Goal: Task Accomplishment & Management: Complete application form

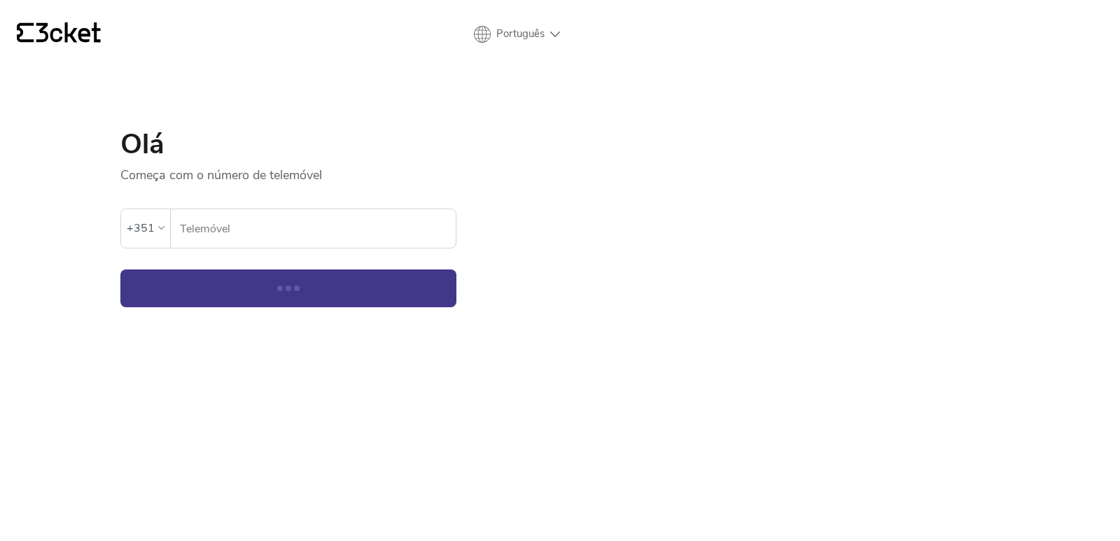
click at [391, 226] on input "Telemóvel" at bounding box center [317, 228] width 277 height 39
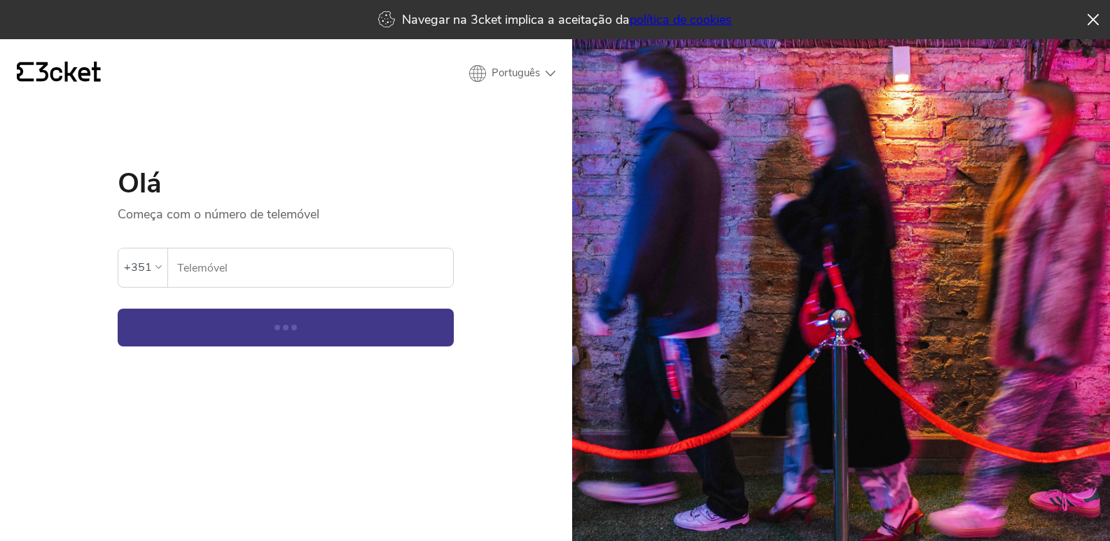
click at [292, 275] on input "Telemóvel" at bounding box center [314, 268] width 277 height 39
click at [272, 270] on input "Telemóvel" at bounding box center [314, 268] width 277 height 39
type input "961370446"
click at [304, 326] on button "Continuar" at bounding box center [286, 328] width 336 height 38
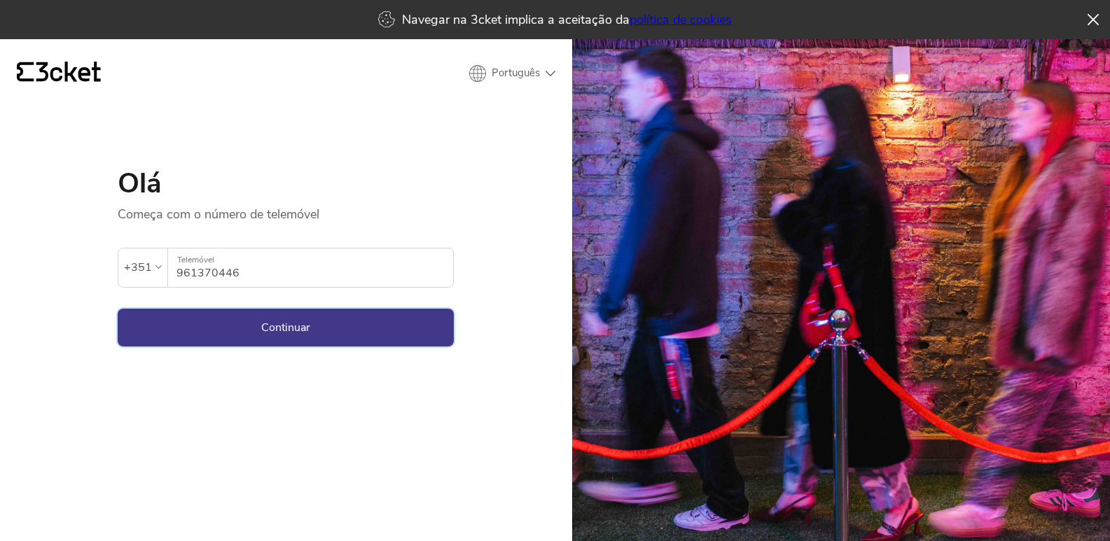
click at [394, 332] on button "Continuar" at bounding box center [286, 328] width 336 height 38
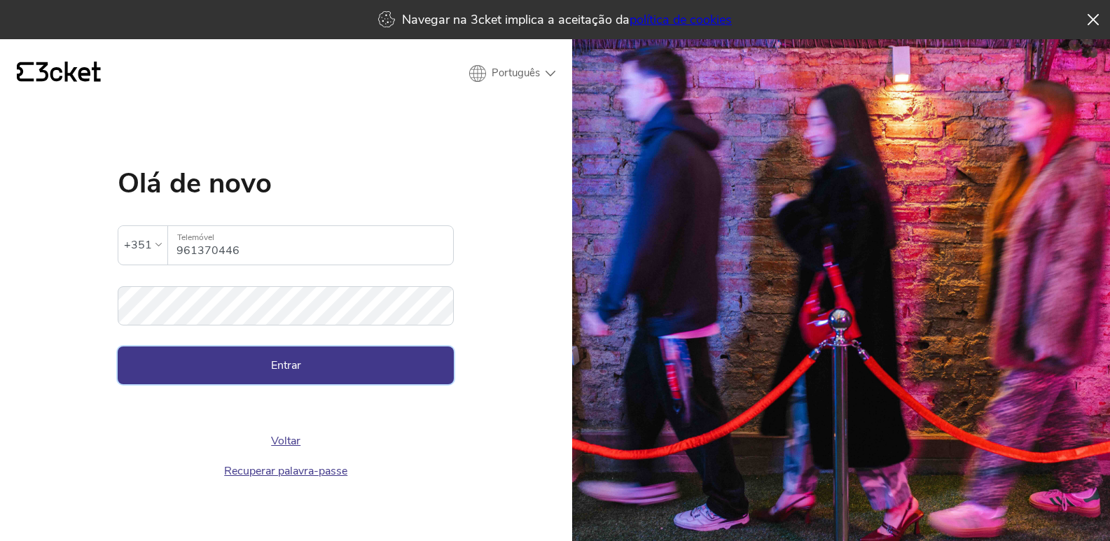
click at [365, 370] on button "Entrar" at bounding box center [286, 366] width 336 height 38
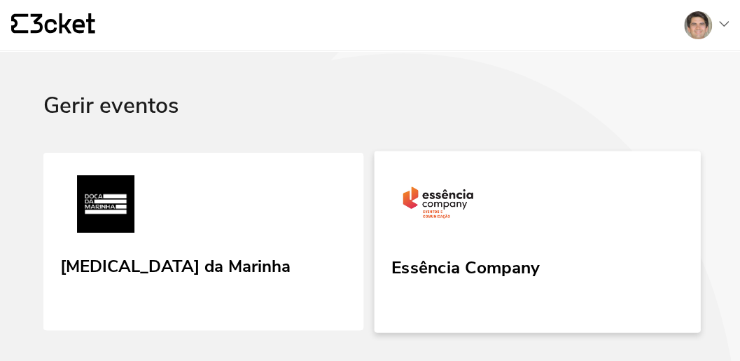
click at [521, 256] on div "Essência Company" at bounding box center [465, 264] width 148 height 25
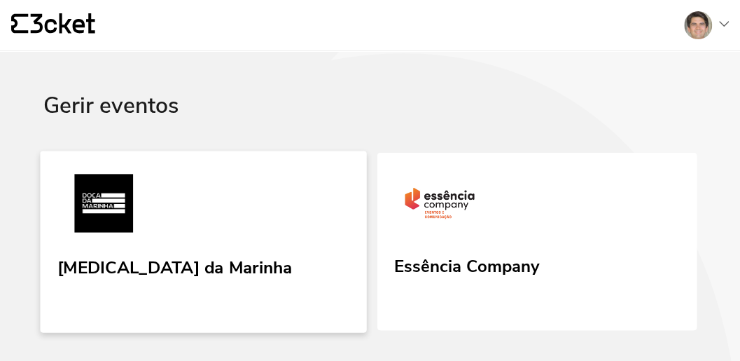
click at [293, 220] on link "[MEDICAL_DATA] da Marinha" at bounding box center [203, 241] width 326 height 181
